Goal: Task Accomplishment & Management: Manage account settings

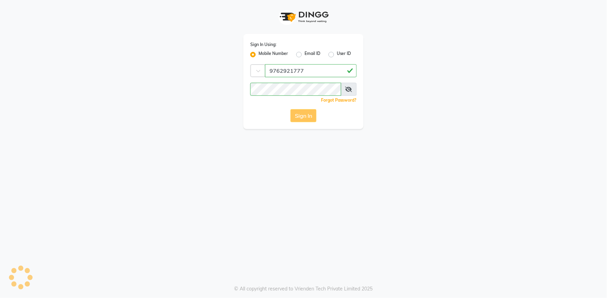
click at [304, 116] on div "Sign In" at bounding box center [303, 115] width 106 height 13
click at [306, 111] on div "Sign In" at bounding box center [303, 115] width 106 height 13
click at [305, 115] on div "Sign In" at bounding box center [303, 115] width 106 height 13
click at [306, 116] on div "Sign In" at bounding box center [303, 115] width 106 height 13
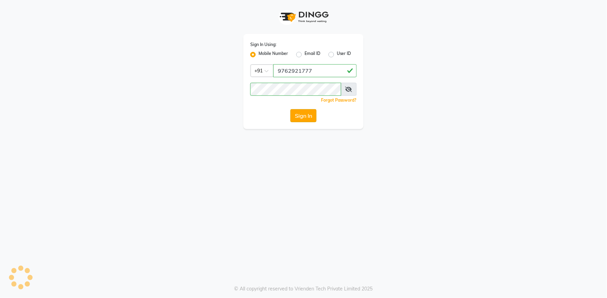
click at [306, 114] on button "Sign In" at bounding box center [304, 115] width 26 height 13
click at [306, 117] on div "Sign In" at bounding box center [303, 115] width 106 height 13
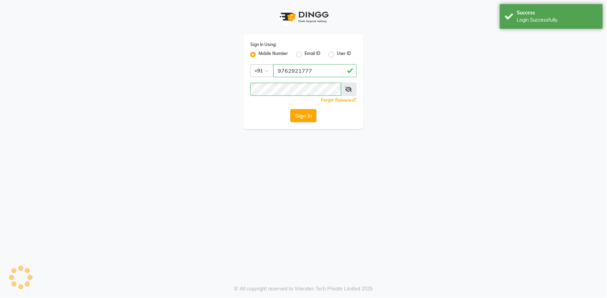
click at [304, 115] on button "Sign In" at bounding box center [304, 115] width 26 height 13
click at [306, 114] on button "Sign In" at bounding box center [304, 115] width 26 height 13
click at [306, 114] on div "Sign In" at bounding box center [303, 115] width 106 height 13
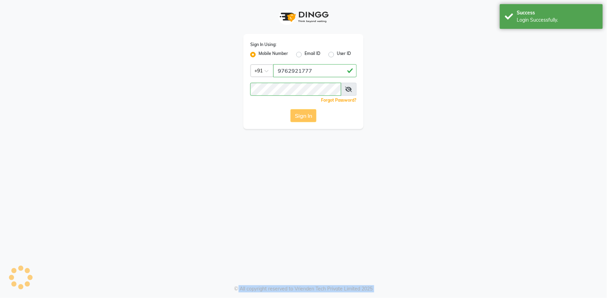
click at [306, 114] on div "Sign In" at bounding box center [303, 115] width 106 height 13
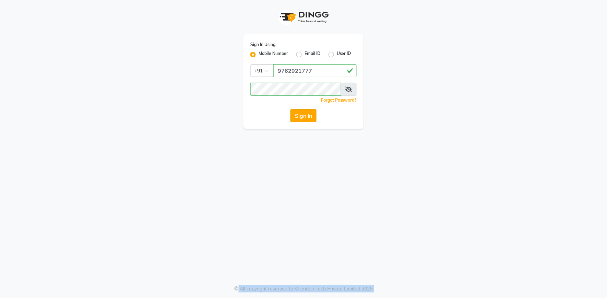
click at [297, 111] on button "Sign In" at bounding box center [304, 115] width 26 height 13
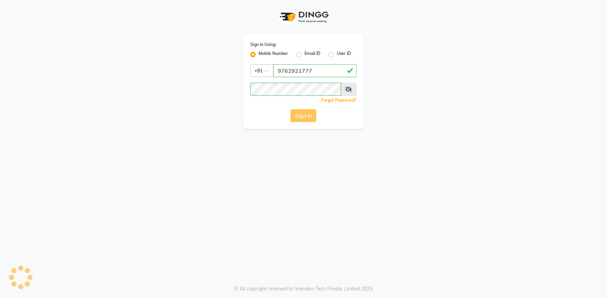
click at [309, 117] on div "Sign In" at bounding box center [303, 115] width 106 height 13
